Goal: Book appointment/travel/reservation

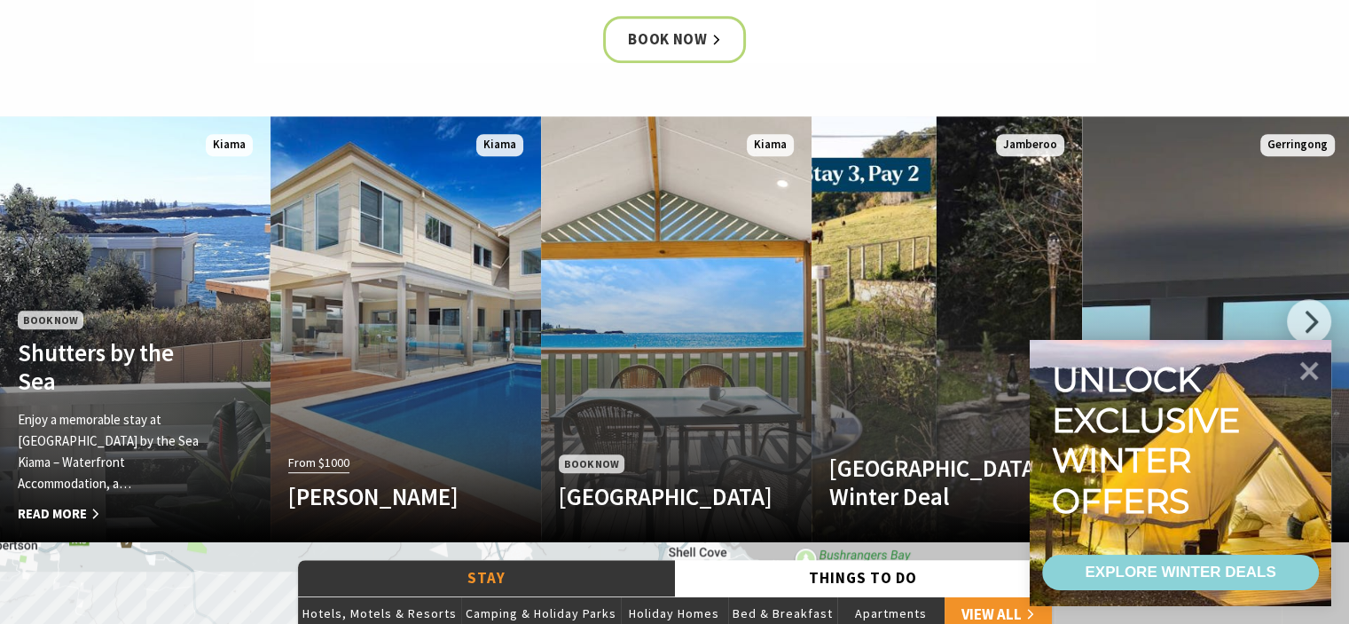
scroll to position [976, 0]
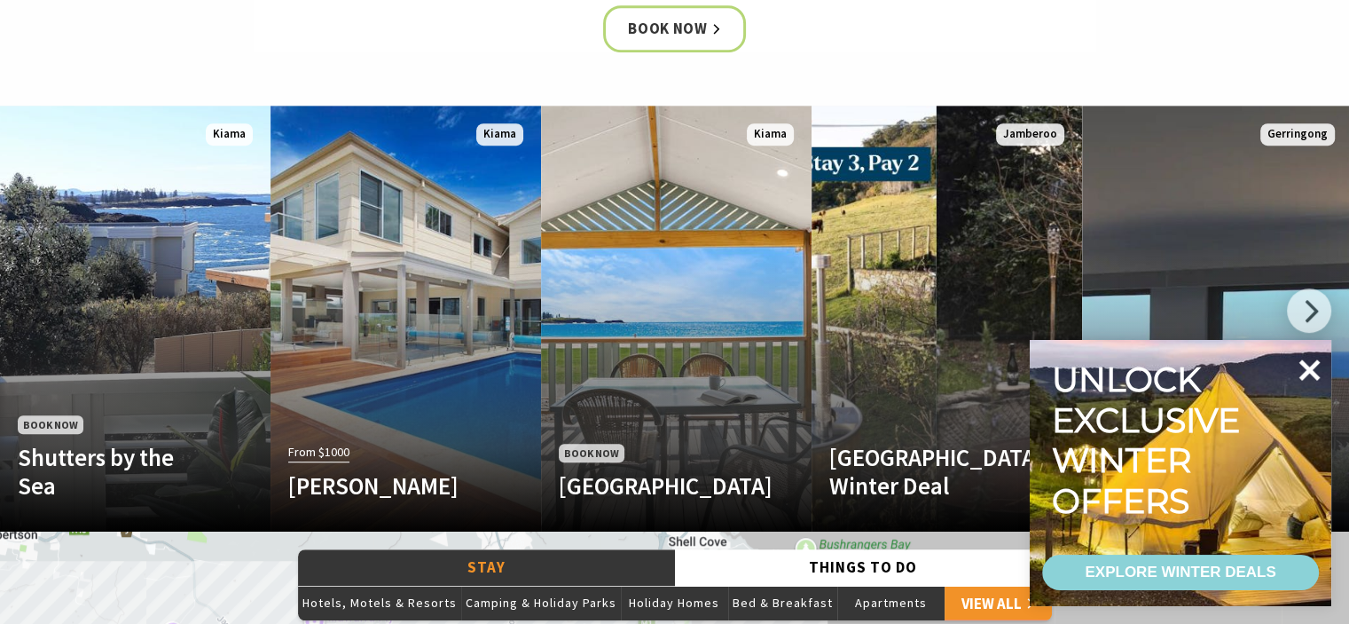
click at [1307, 368] on icon at bounding box center [1310, 369] width 21 height 21
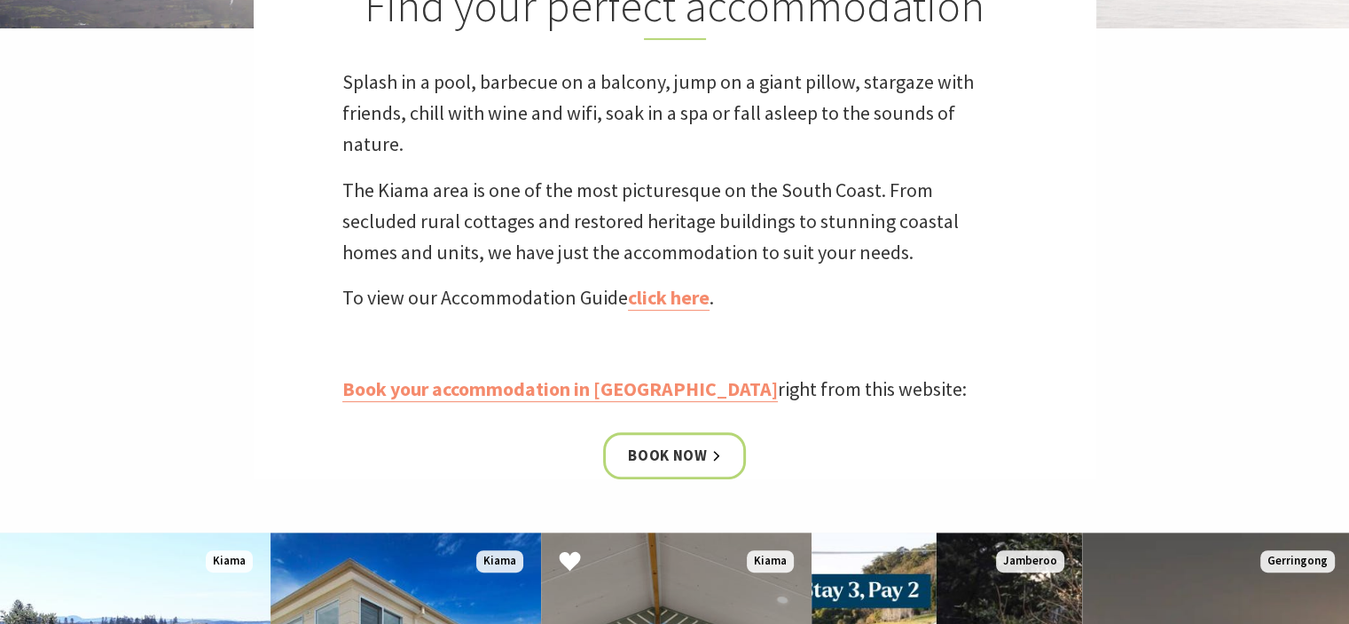
scroll to position [710, 0]
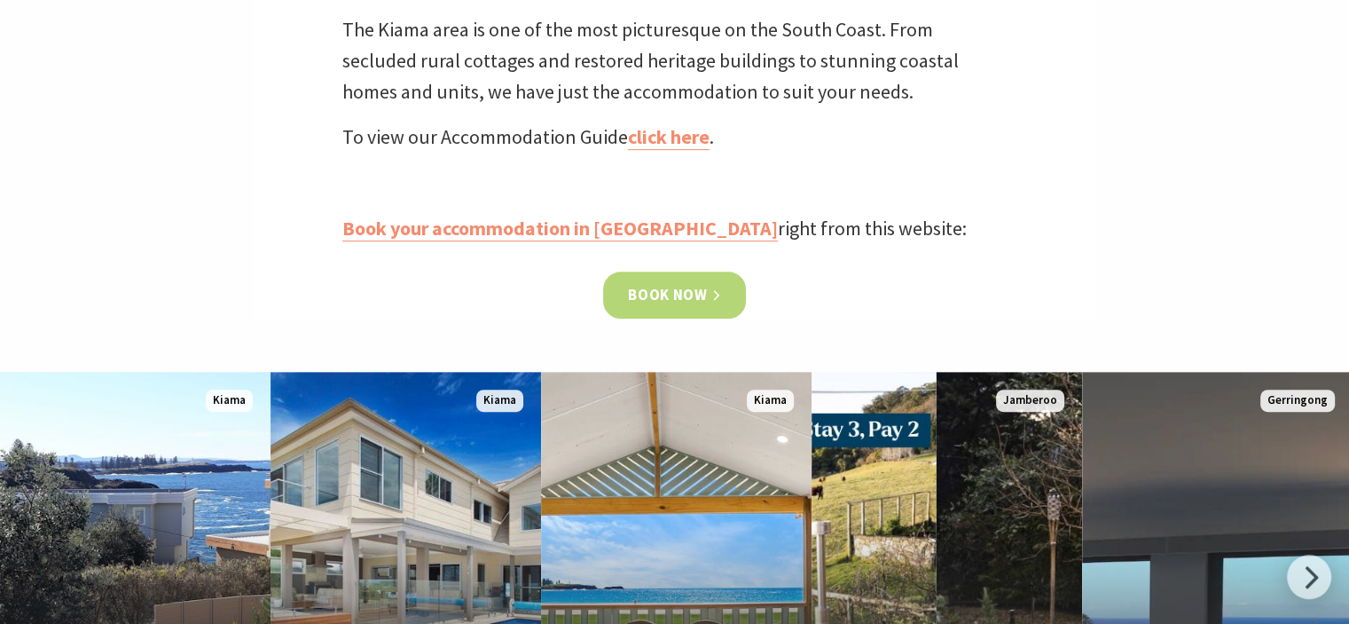
click at [662, 294] on link "Book now" at bounding box center [674, 294] width 143 height 47
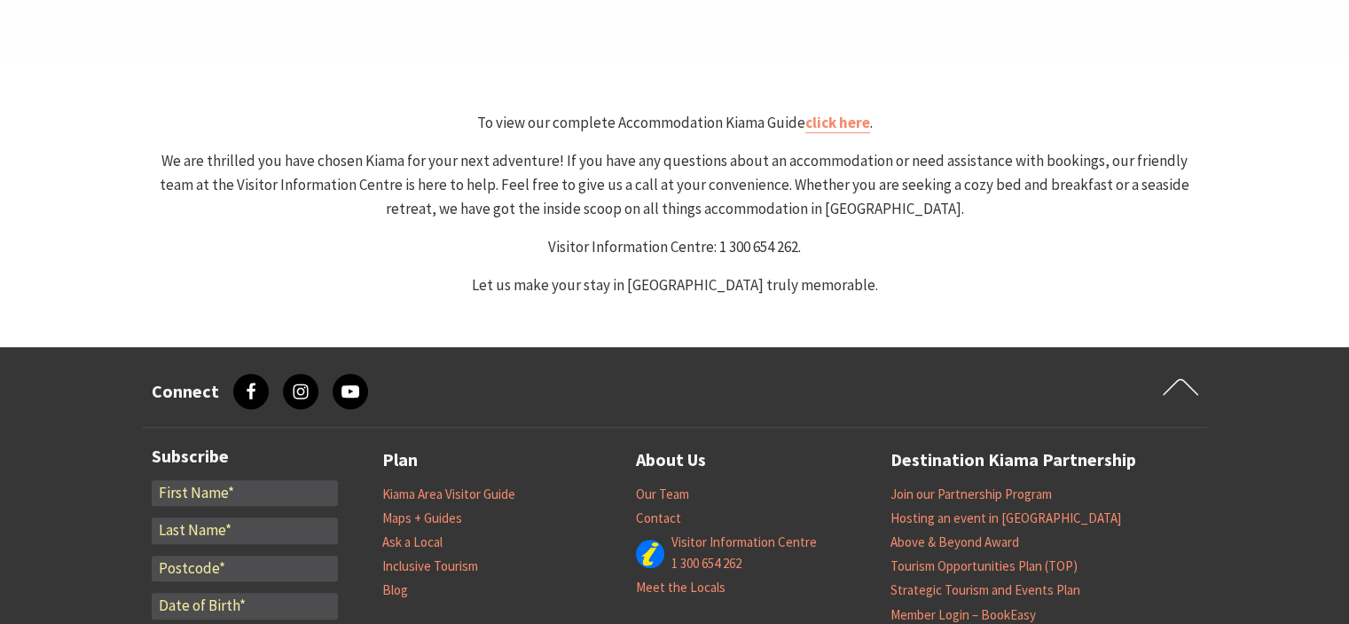
select select "3"
select select "2"
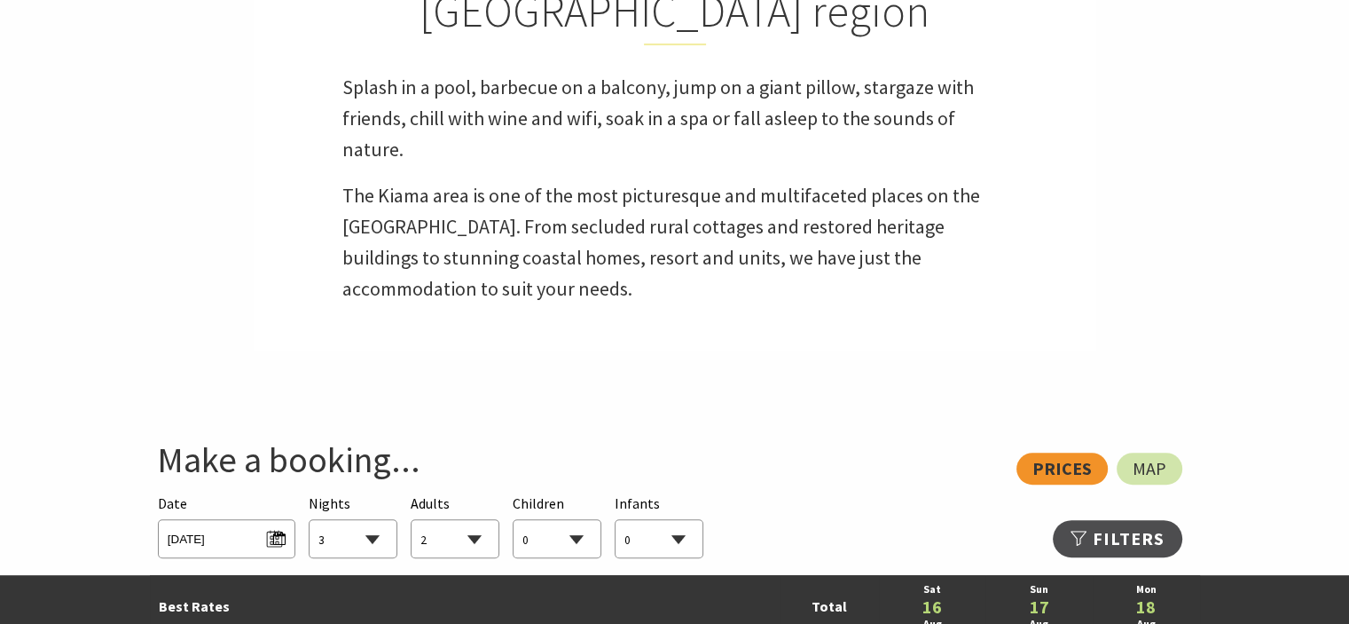
scroll to position [830, 0]
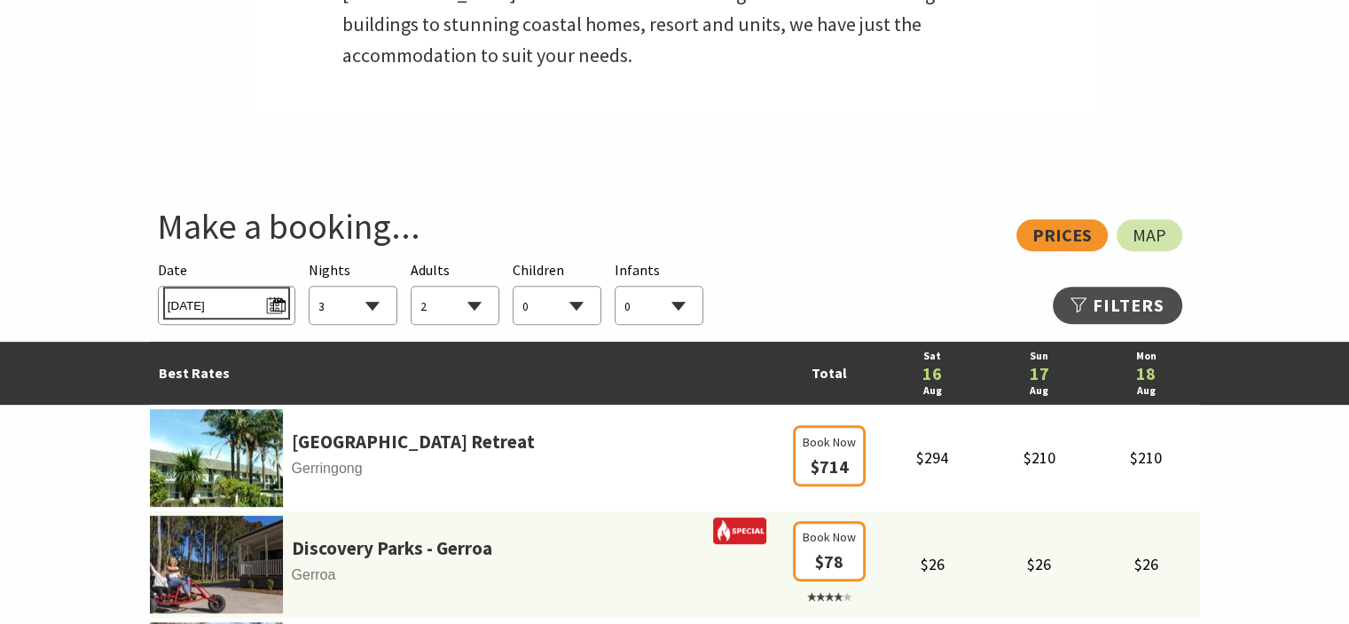
click at [271, 302] on span "[DATE]" at bounding box center [227, 303] width 118 height 24
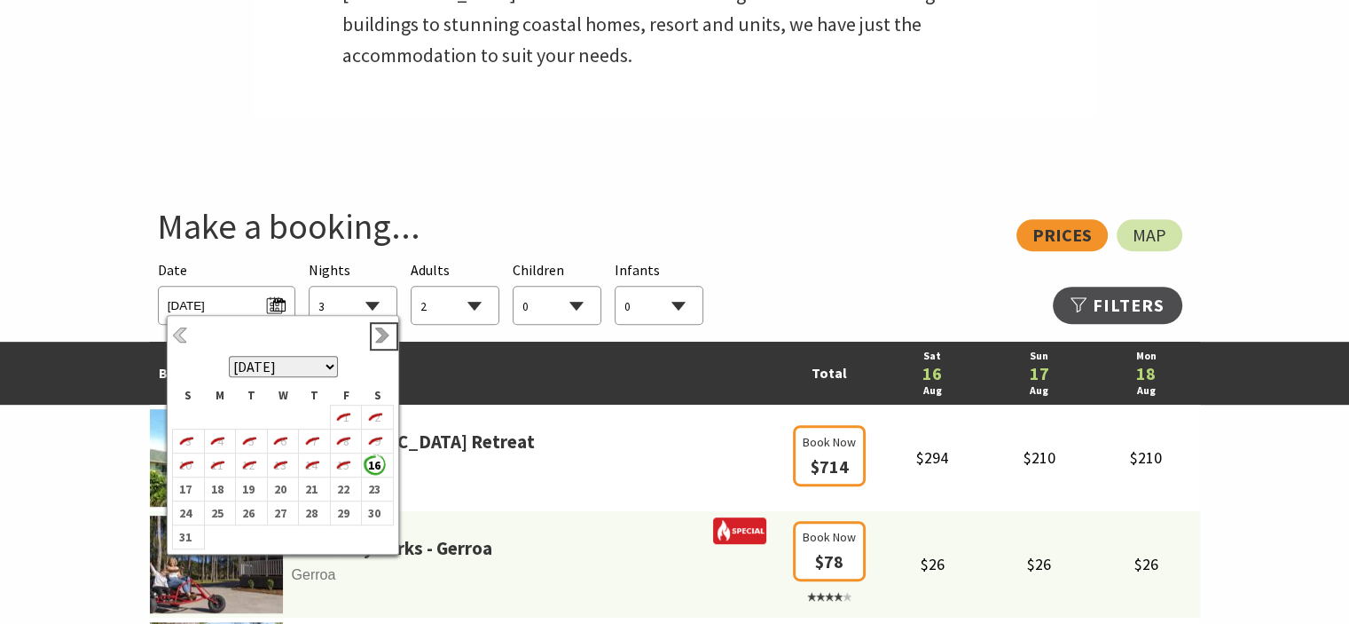
click at [380, 329] on link "Next" at bounding box center [384, 336] width 20 height 20
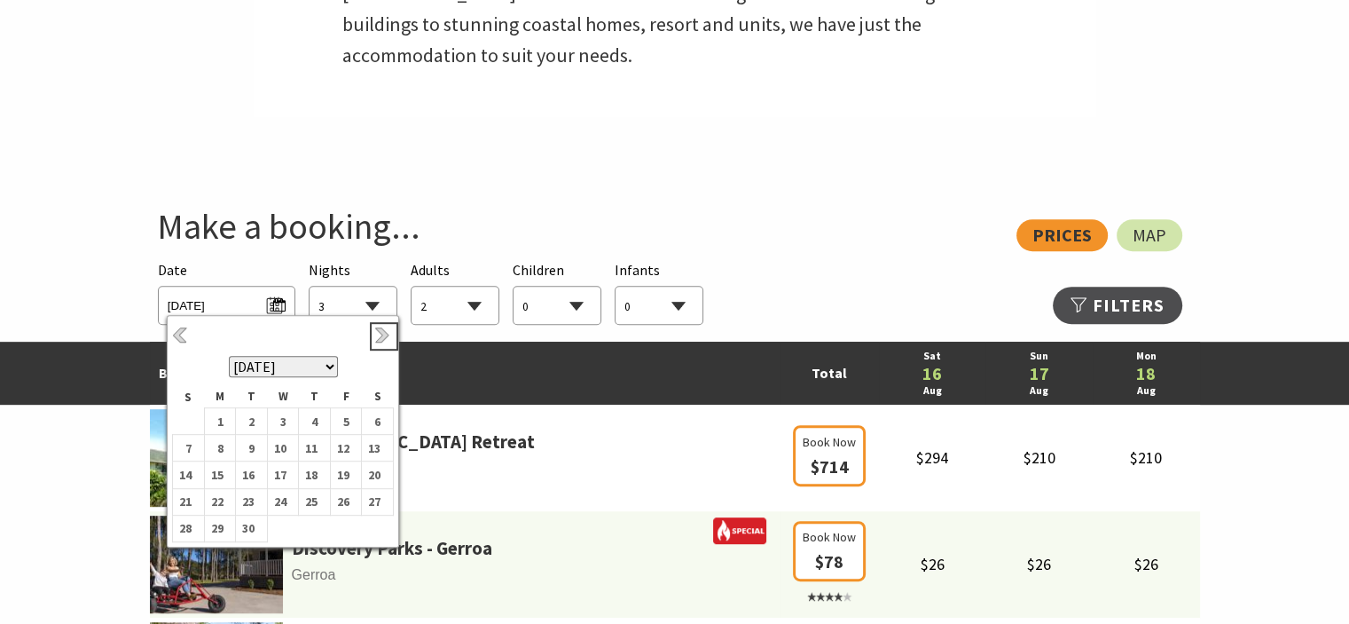
click at [380, 329] on link "Next" at bounding box center [384, 336] width 20 height 20
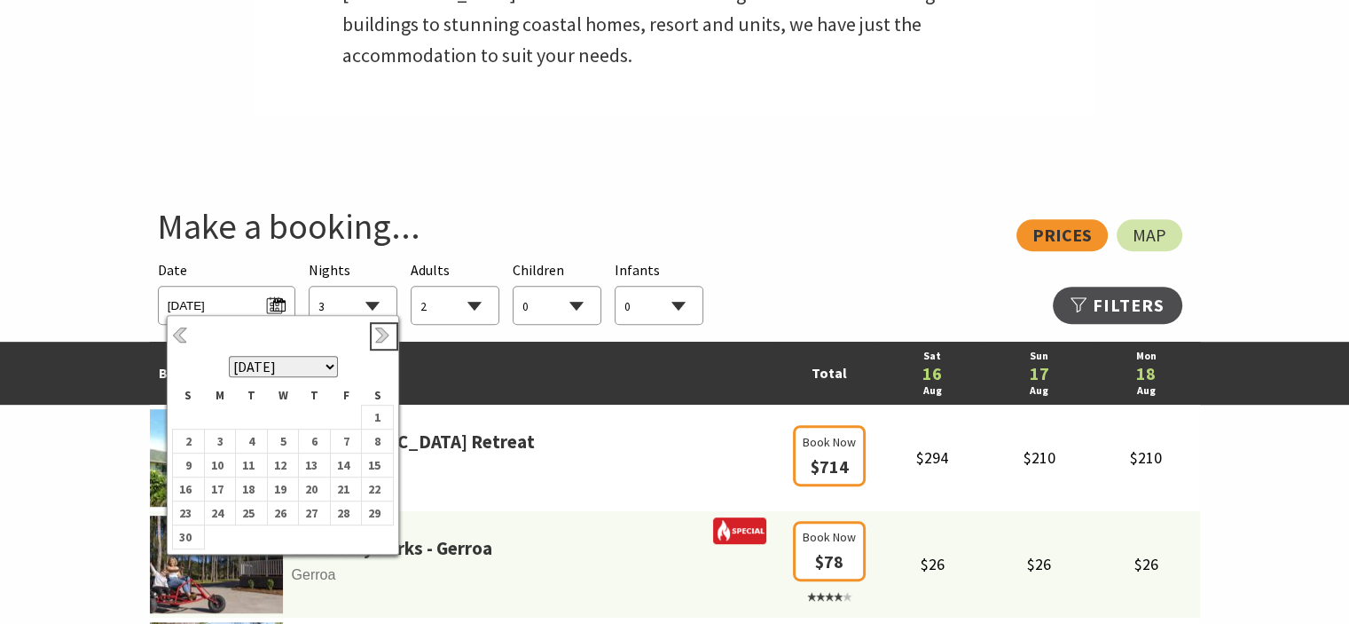
click at [380, 329] on link "Next" at bounding box center [384, 336] width 20 height 20
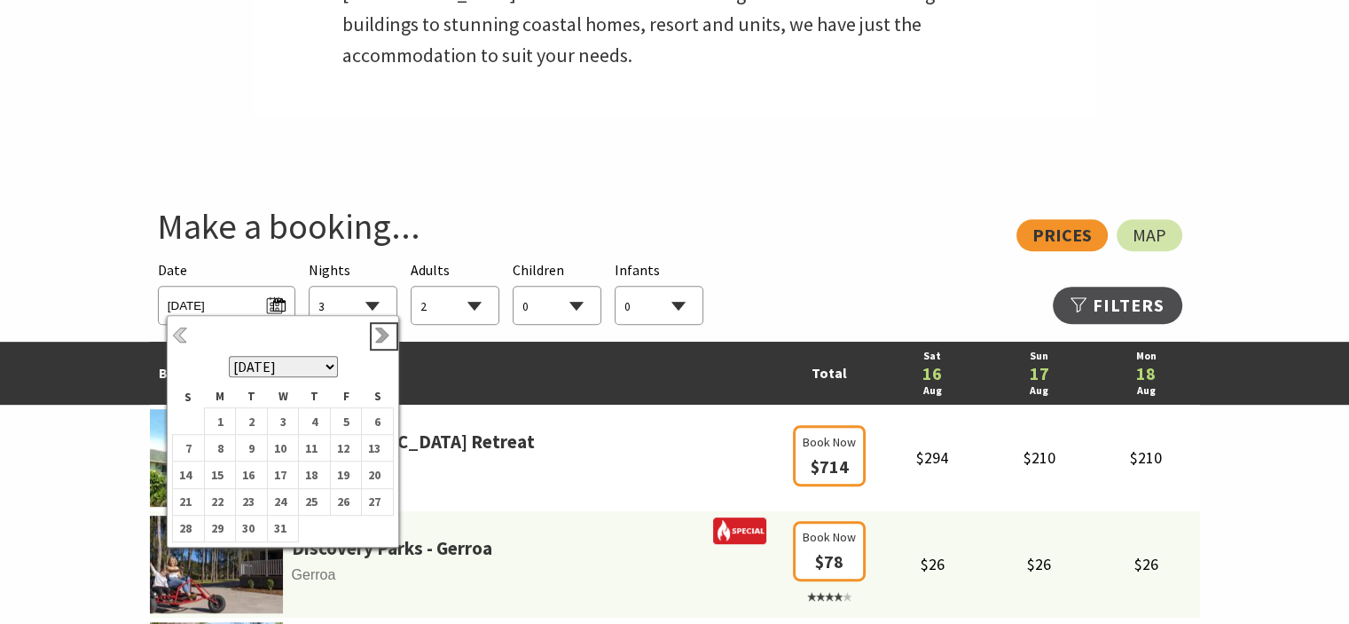
click at [381, 335] on link "Next" at bounding box center [384, 336] width 20 height 20
click at [376, 416] on b "3" at bounding box center [373, 421] width 23 height 23
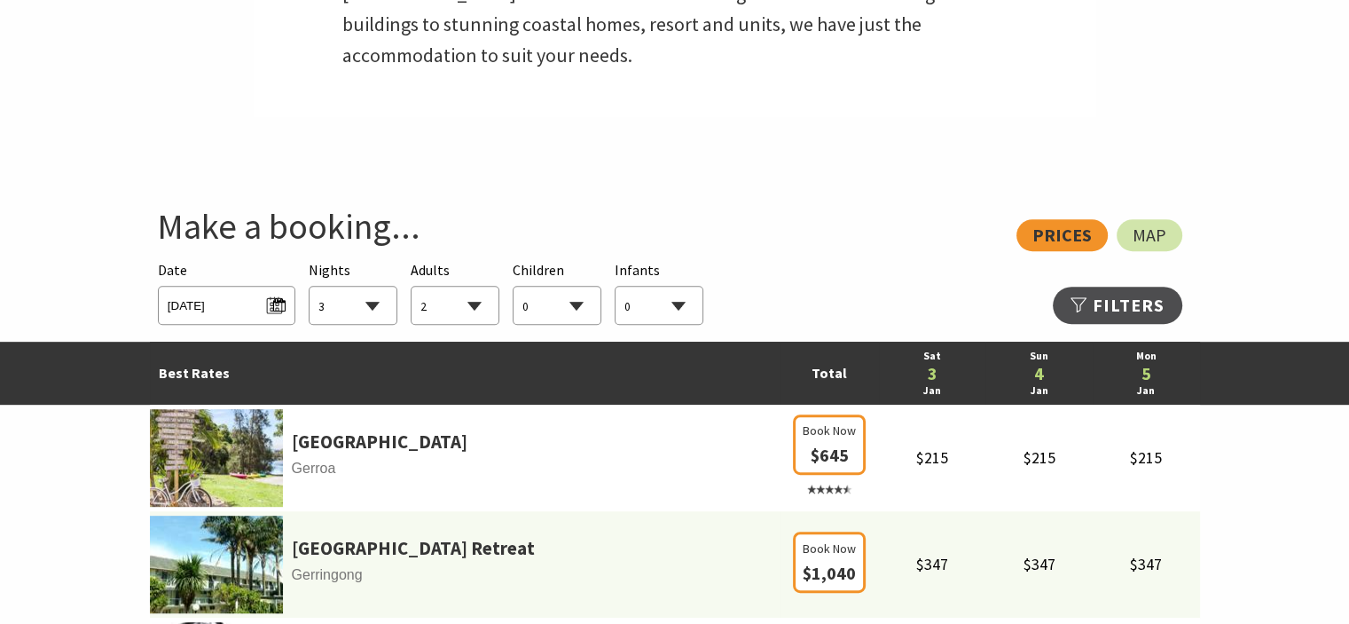
click at [374, 301] on select "1 2 3 4 5 6 7 8 9 10 11 12 13 14 15 16 17 18 19 20 21 22 23 24 25 26 27 28 29 30" at bounding box center [353, 306] width 87 height 39
click at [310, 287] on select "1 2 3 4 5 6 7 8 9 10 11 12 13 14 15 16 17 18 19 20 21 22 23 24 25 26 27 28 29 30" at bounding box center [353, 306] width 87 height 39
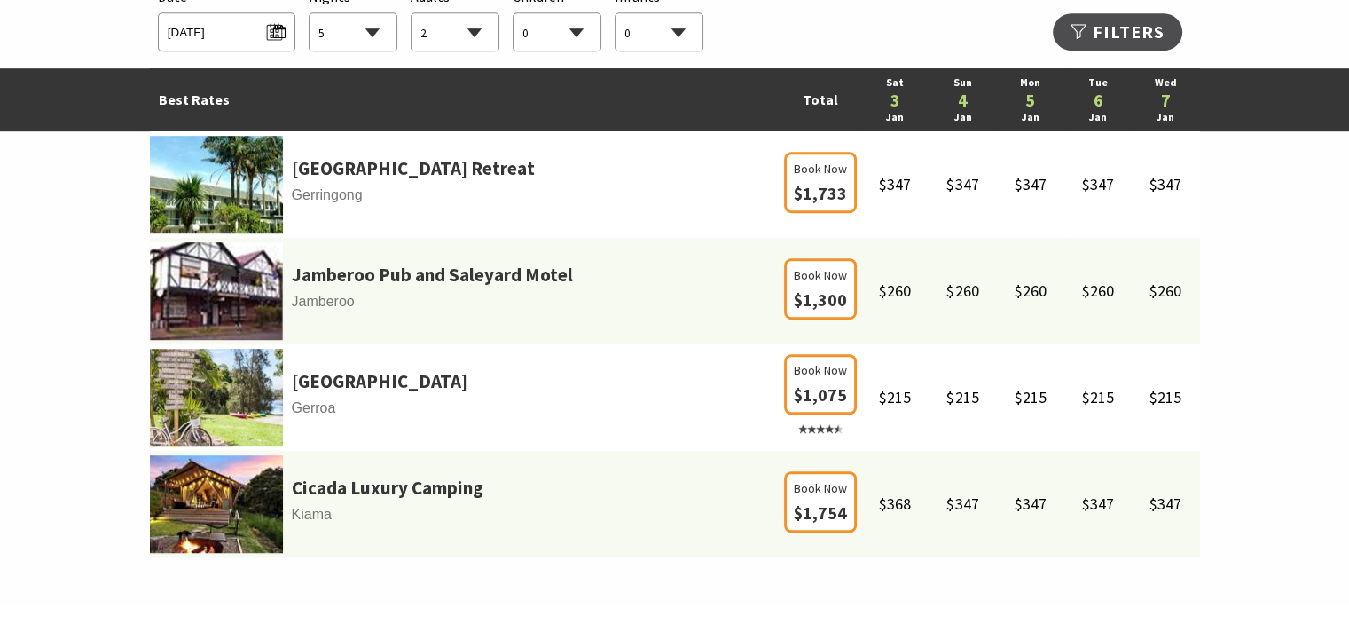
scroll to position [1097, 0]
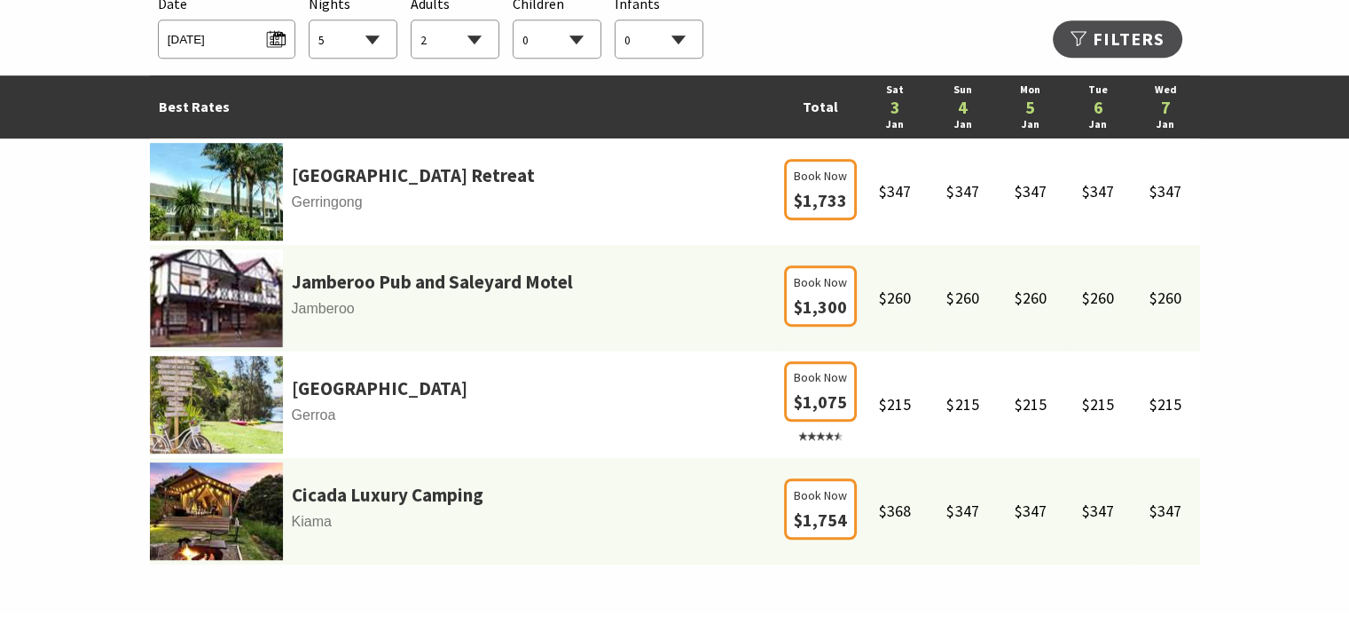
click at [374, 38] on select "1 2 3 4 5 6 7 8 9 10 11 12 13 14 15 16 17 18 19 20 21 22 23 24 25 26 27 28 29 30" at bounding box center [353, 39] width 87 height 39
select select "7"
click at [310, 20] on select "1 2 3 4 5 6 7 8 9 10 11 12 13 14 15 16 17 18 19 20 21 22 23 24 25 26 27 28 29 30" at bounding box center [353, 39] width 87 height 39
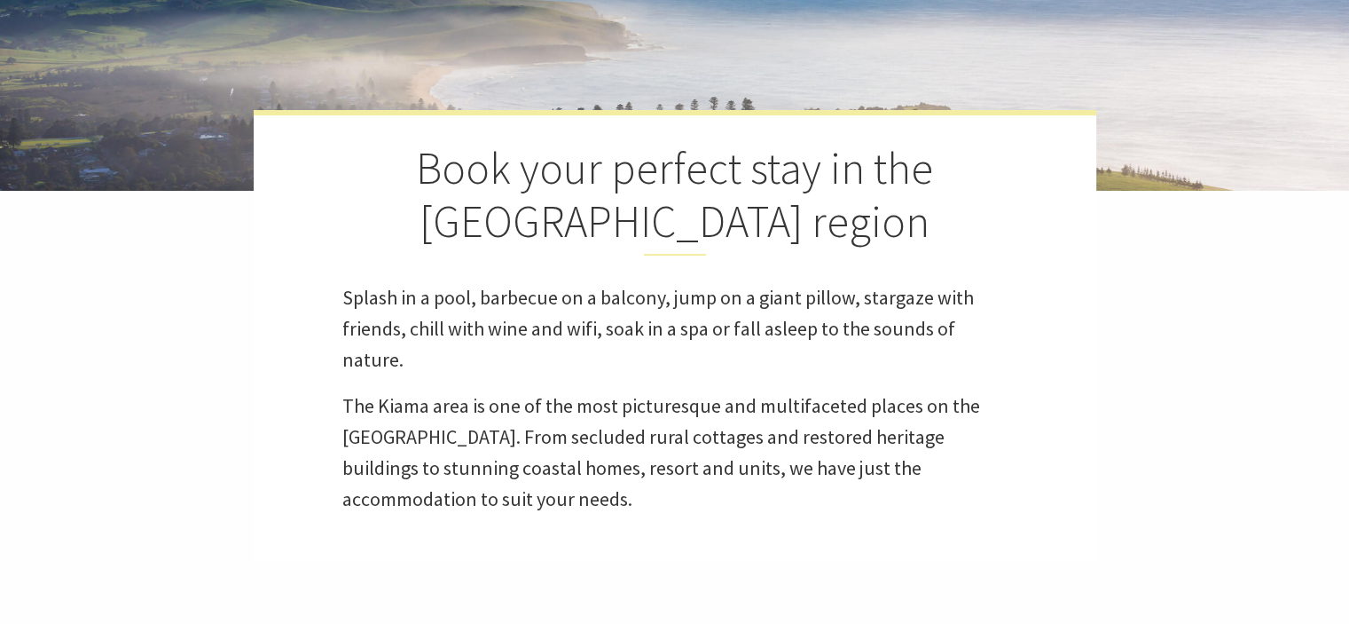
scroll to position [32, 0]
